Goal: Task Accomplishment & Management: Manage account settings

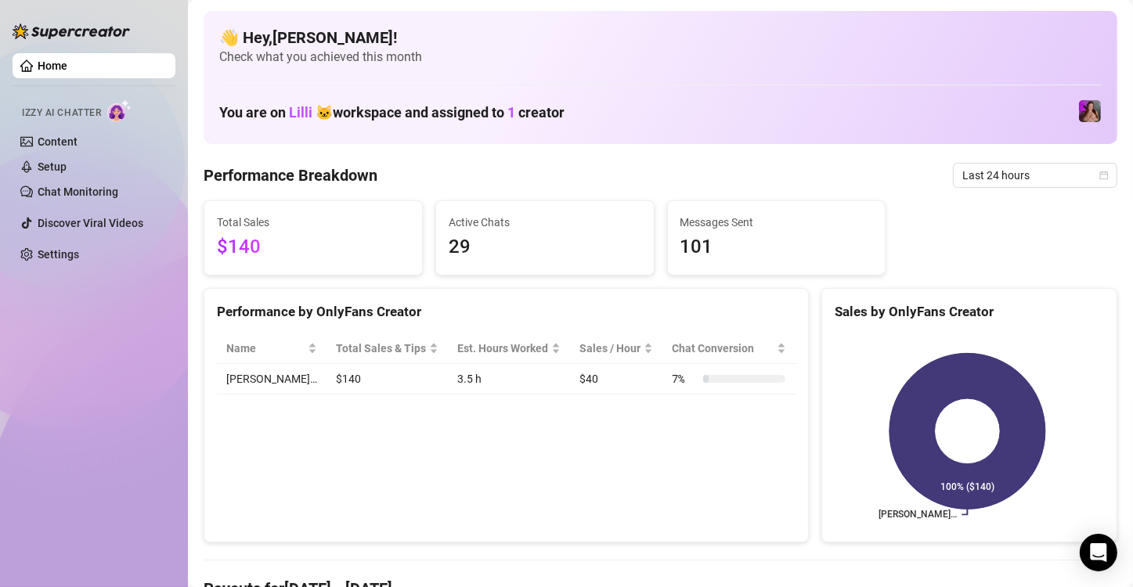
scroll to position [78, 0]
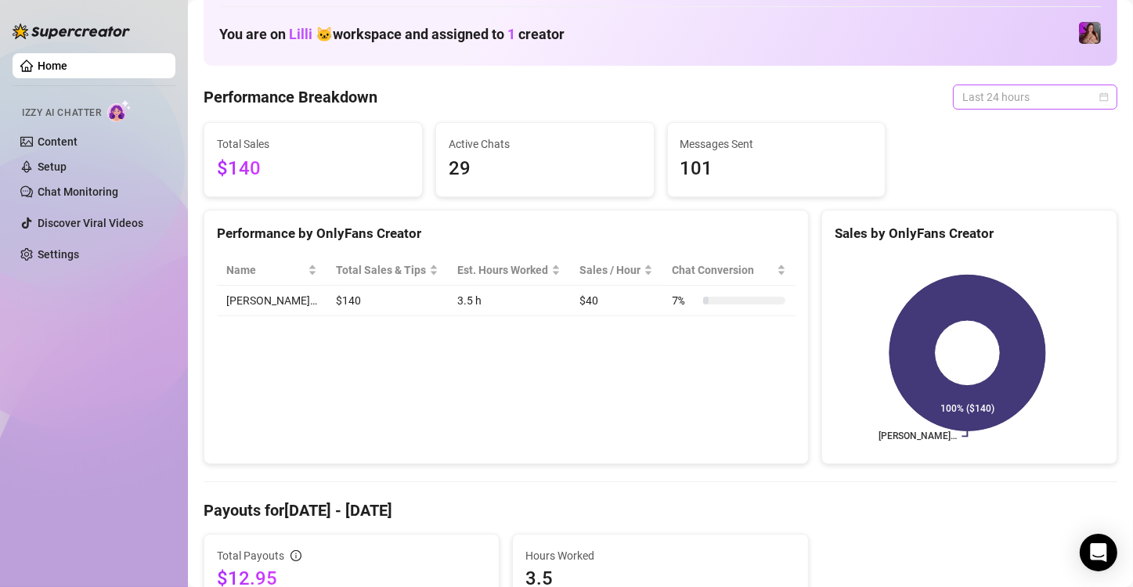
click at [1005, 92] on span "Last 24 hours" at bounding box center [1035, 96] width 146 height 23
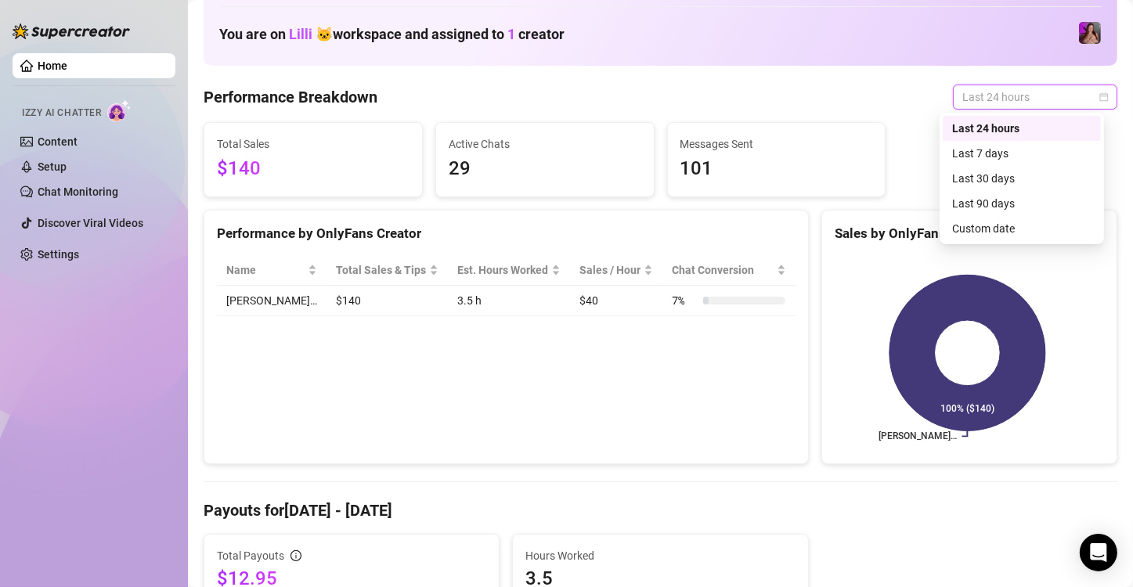
click at [997, 128] on div "Last 24 hours" at bounding box center [1021, 128] width 139 height 17
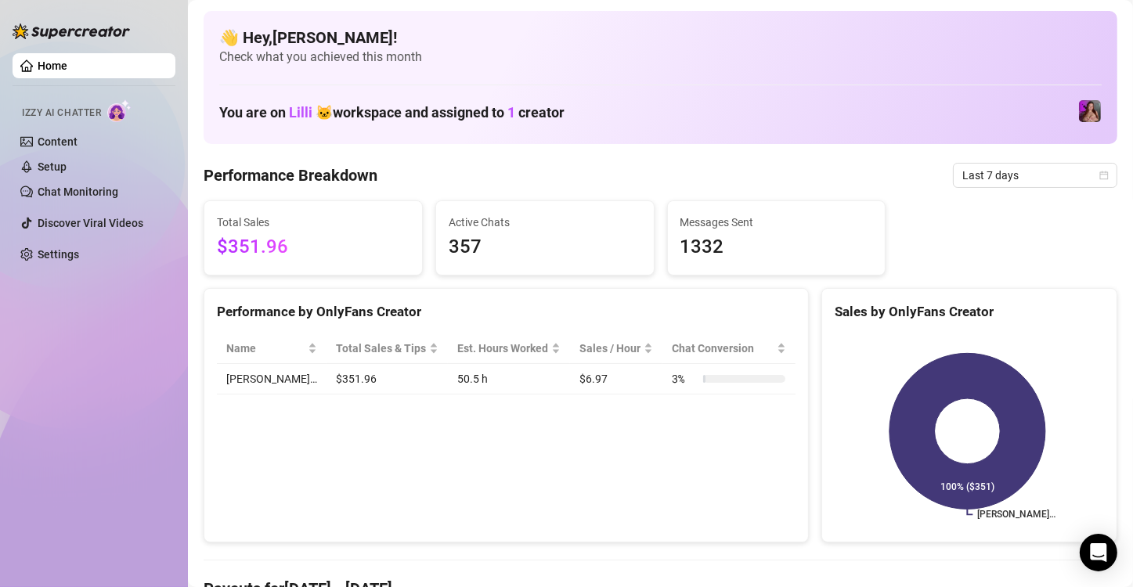
click at [995, 178] on span "Last 7 days" at bounding box center [1035, 175] width 146 height 23
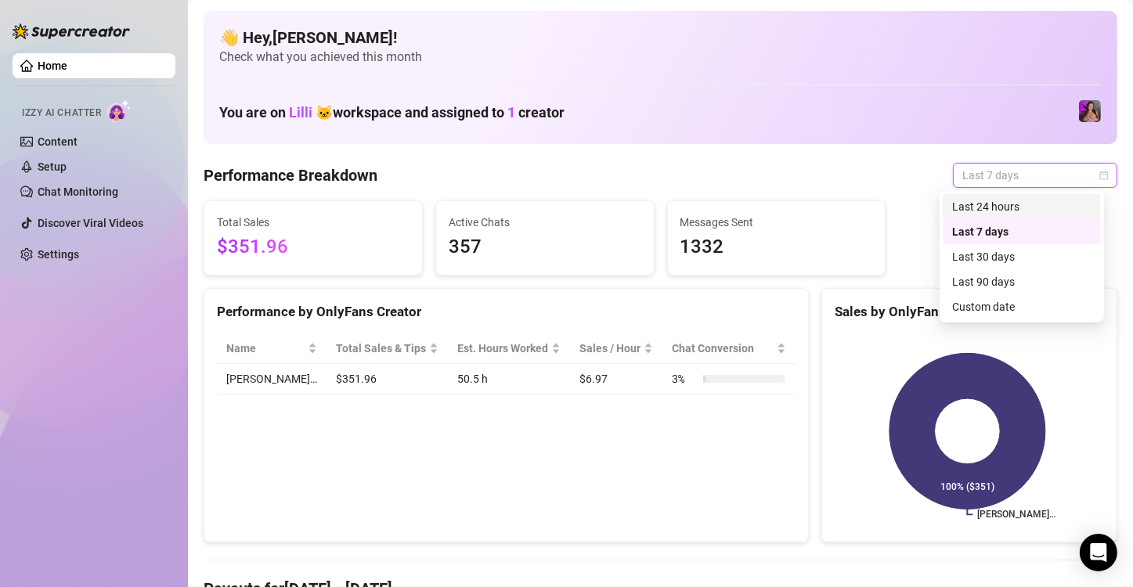
click at [973, 204] on div "Last 24 hours" at bounding box center [1021, 206] width 139 height 17
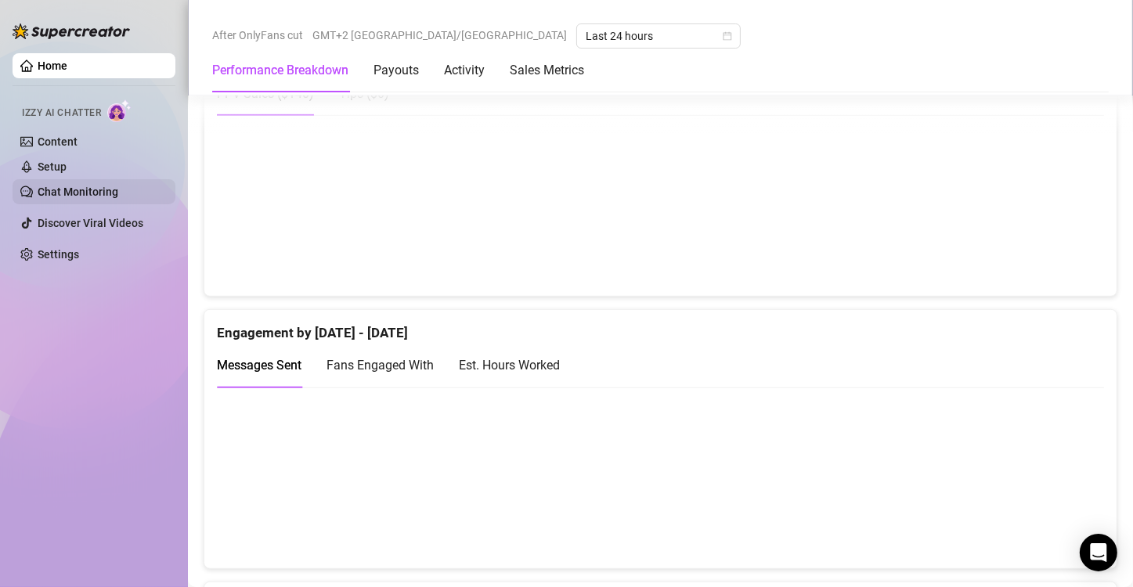
scroll to position [861, 0]
